Goal: Information Seeking & Learning: Learn about a topic

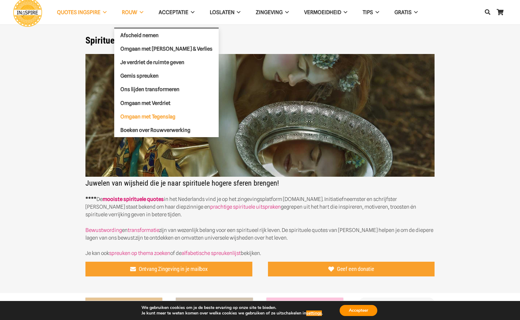
click at [154, 117] on span "Omgaan met Tegenslag" at bounding box center [147, 116] width 55 height 6
click at [152, 115] on span "Omgaan met Tegenslag" at bounding box center [147, 116] width 55 height 6
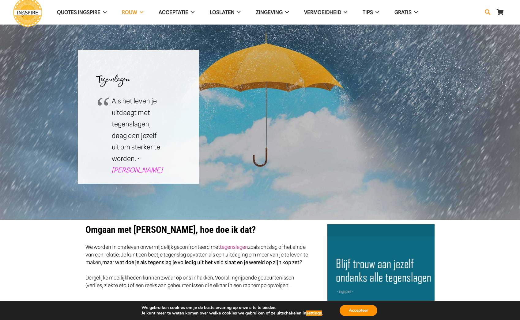
click at [489, 12] on icon "Zoeken" at bounding box center [488, 12] width 6 height 15
click at [488, 13] on button "Sluiten" at bounding box center [488, 12] width 11 height 11
click at [486, 11] on icon "Zoeken" at bounding box center [488, 12] width 6 height 15
click at [486, 11] on button "Sluiten" at bounding box center [488, 12] width 11 height 11
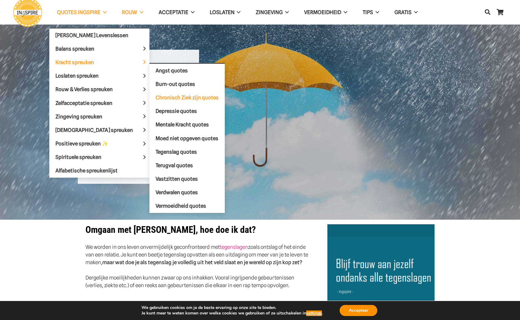
click at [156, 97] on span "Chronisch Ziek zijn quotes" at bounding box center [187, 97] width 63 height 6
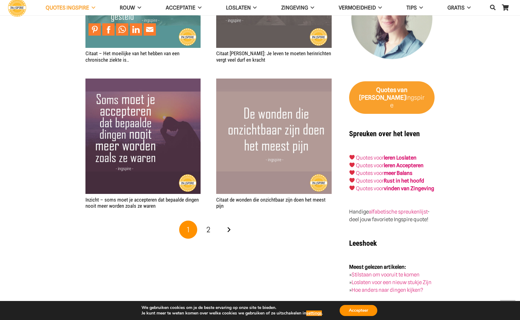
scroll to position [935, 0]
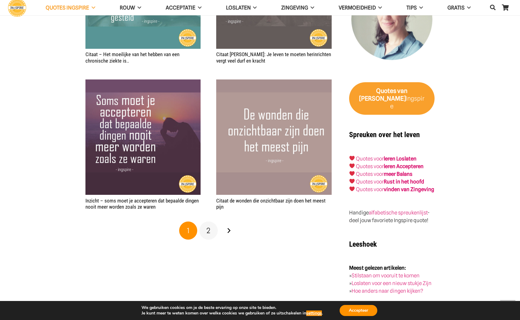
click at [209, 226] on span "2" at bounding box center [209, 230] width 4 height 9
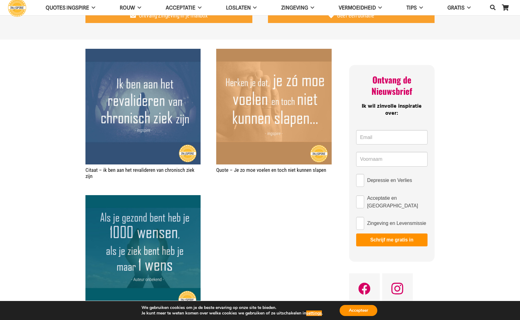
scroll to position [251, 0]
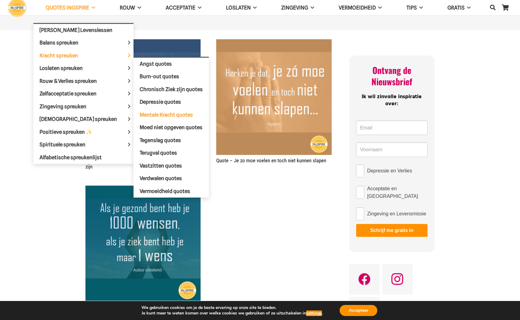
click at [140, 112] on span "Mentale Kracht quotes" at bounding box center [166, 115] width 53 height 6
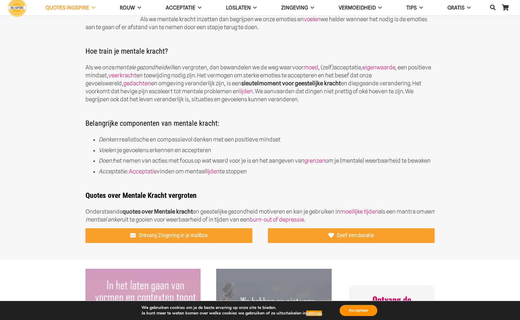
scroll to position [259, 0]
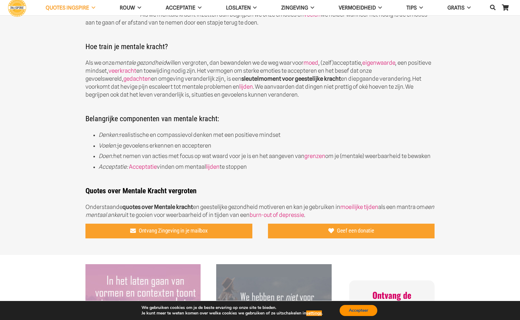
click at [360, 312] on button "Accepteer" at bounding box center [359, 310] width 38 height 11
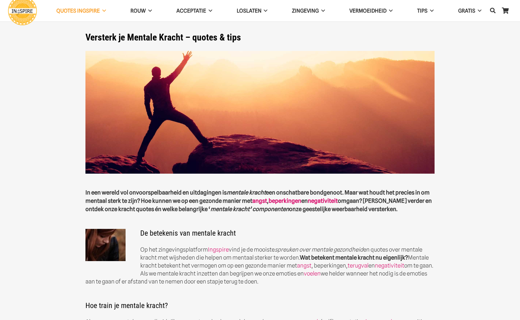
scroll to position [0, 0]
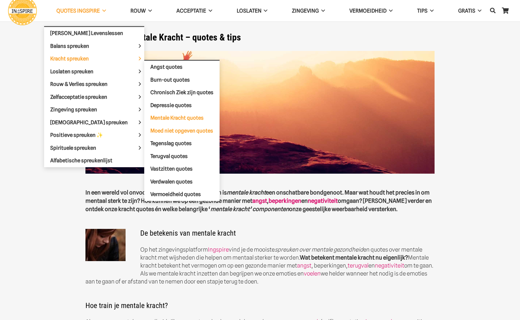
click at [150, 128] on span "Moed niet opgeven quotes" at bounding box center [181, 130] width 63 height 6
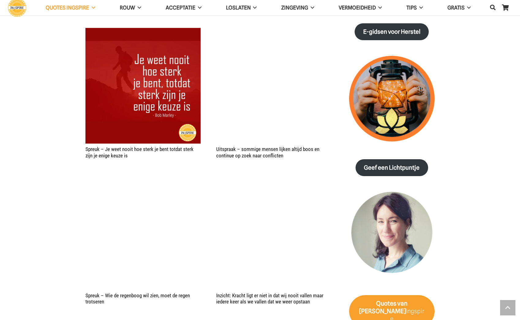
scroll to position [724, 0]
